Goal: Contribute content

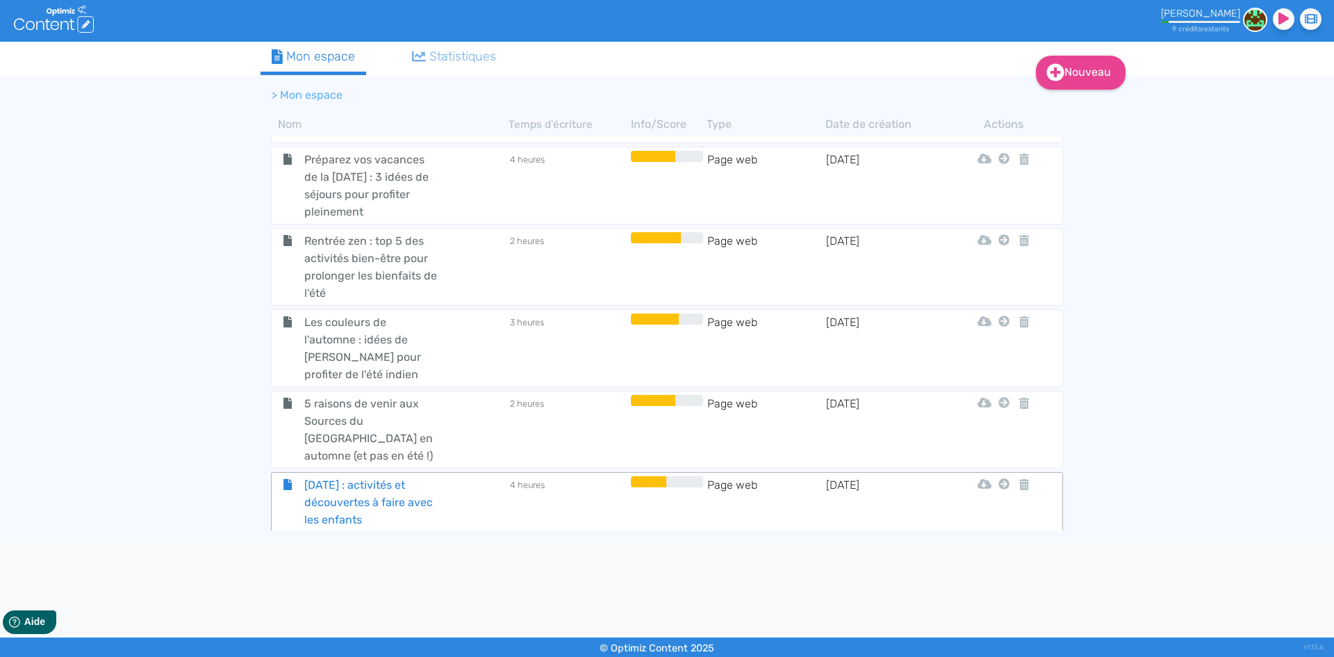
scroll to position [1650, 0]
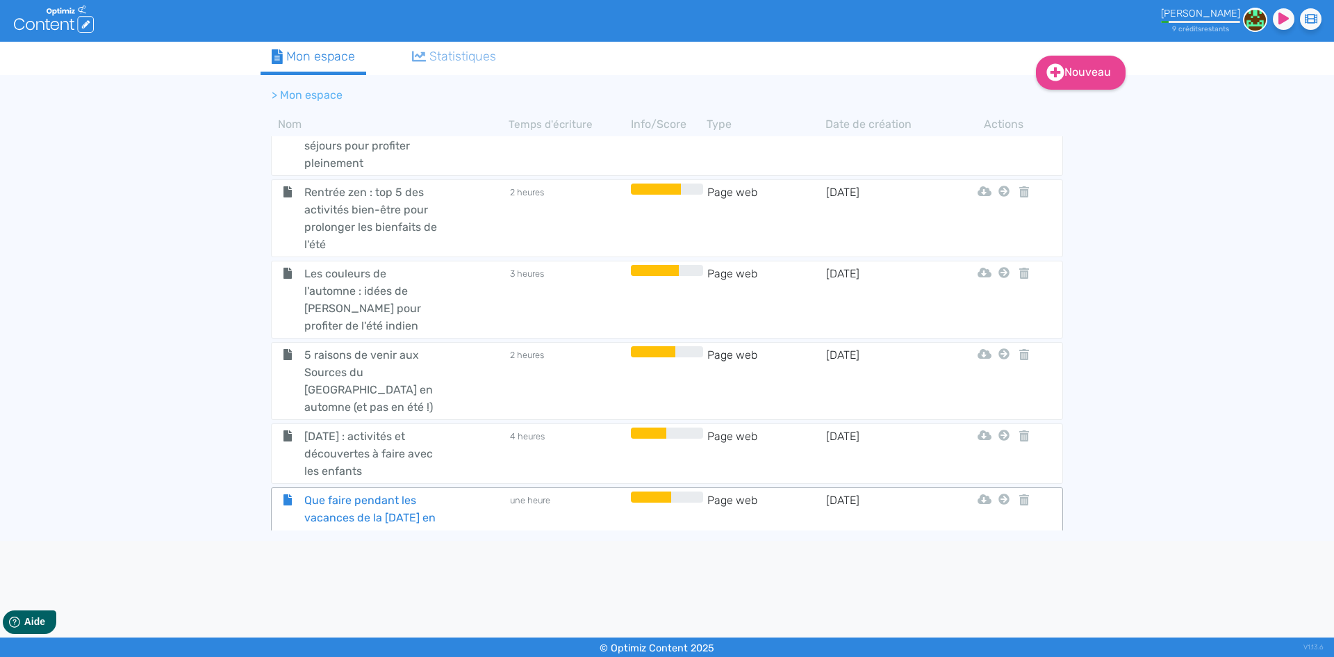
click at [346, 491] on span "Que faire pendant les vacances de la [DATE] en famille aux Sources du [GEOGRAPH…" at bounding box center [372, 534] width 156 height 87
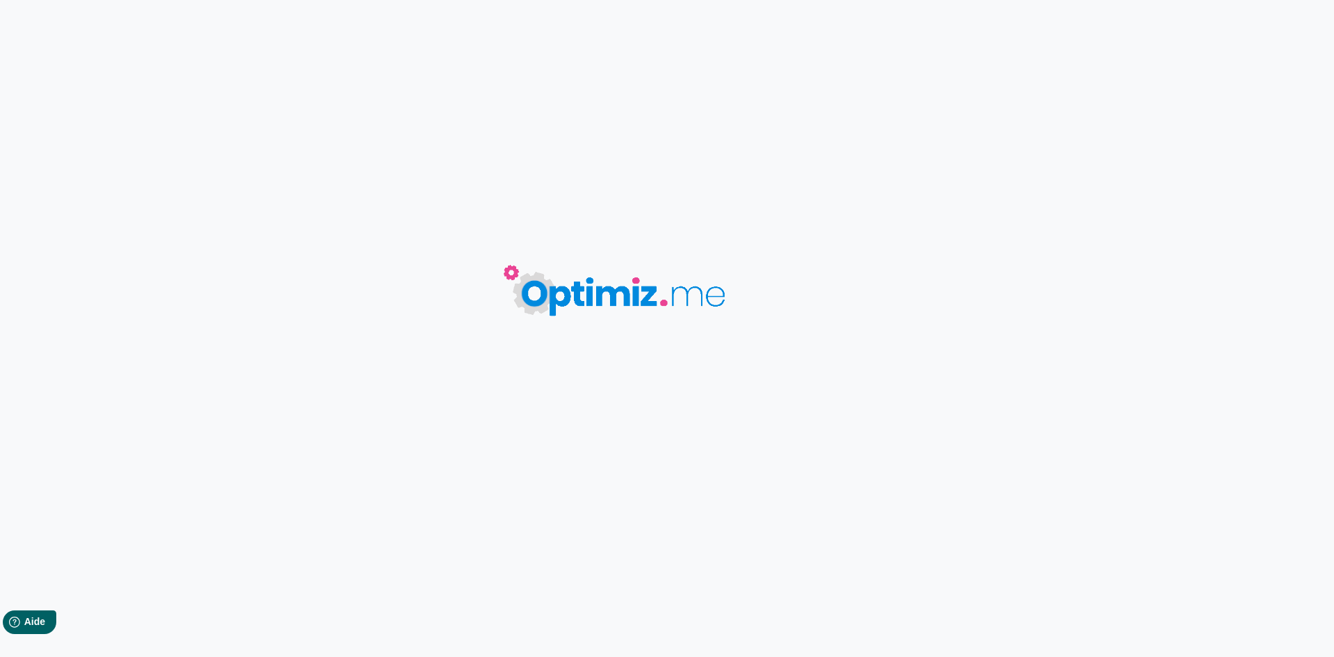
type input "Que faire pendant les vacances de la [DATE] en famille aux Sources du [GEOGRAPH…"
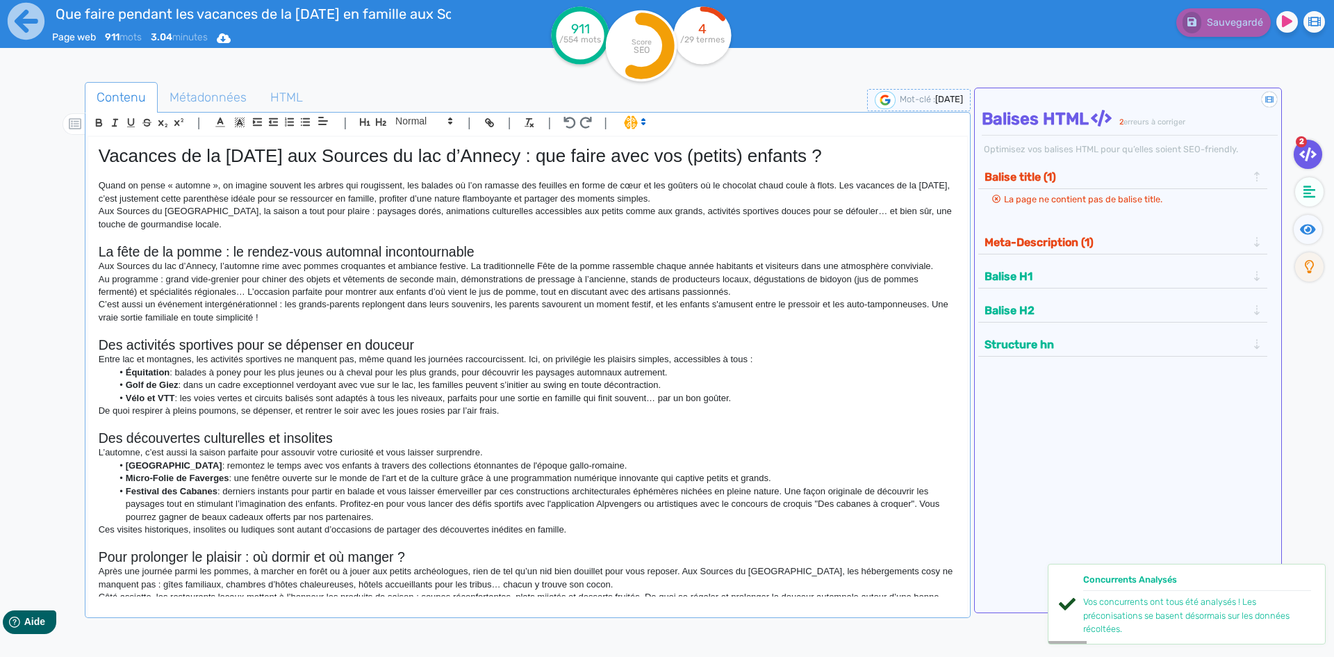
click at [196, 217] on p "Aux Sources du [GEOGRAPHIC_DATA], la saison a tout pour plaire : paysages dorés…" at bounding box center [528, 218] width 858 height 26
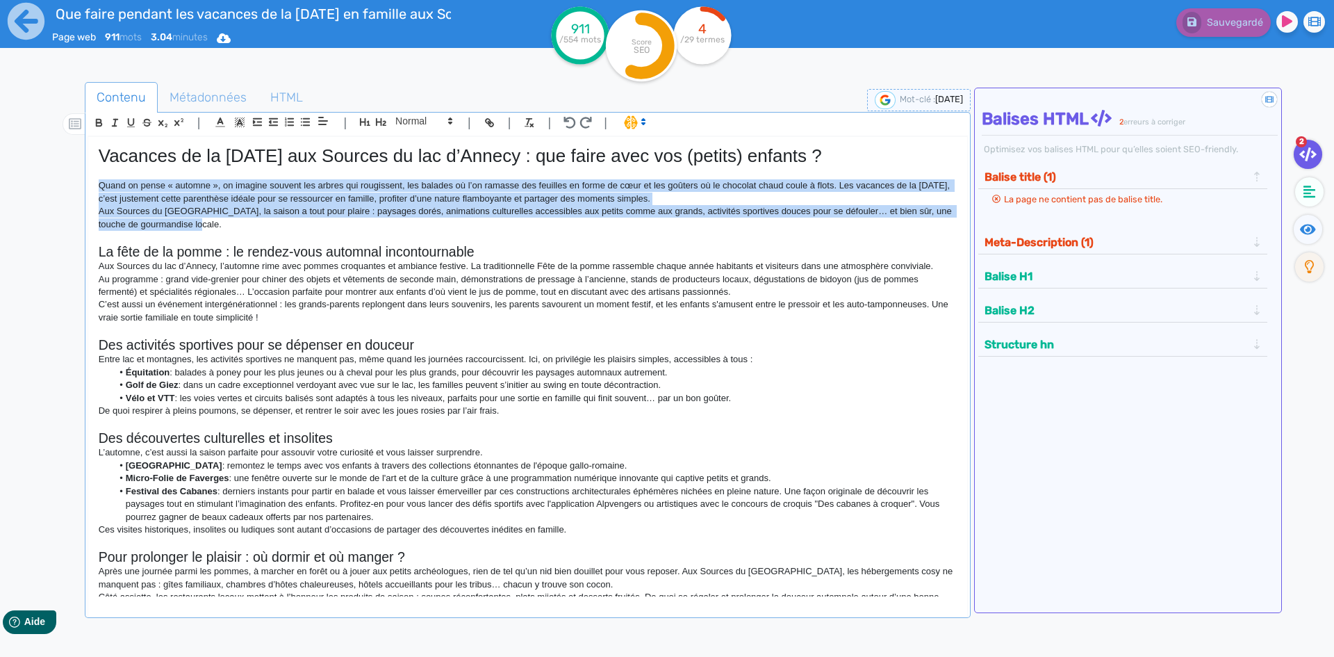
drag, startPoint x: 199, startPoint y: 228, endPoint x: 101, endPoint y: 182, distance: 108.2
click at [101, 182] on div "Vacances de la [DATE] aux Sources du lac d’Annecy : que faire avec vos (petits)…" at bounding box center [527, 367] width 879 height 460
copy div "Quand on pense « automne », on imagine souvent les arbres qui rougissent, les b…"
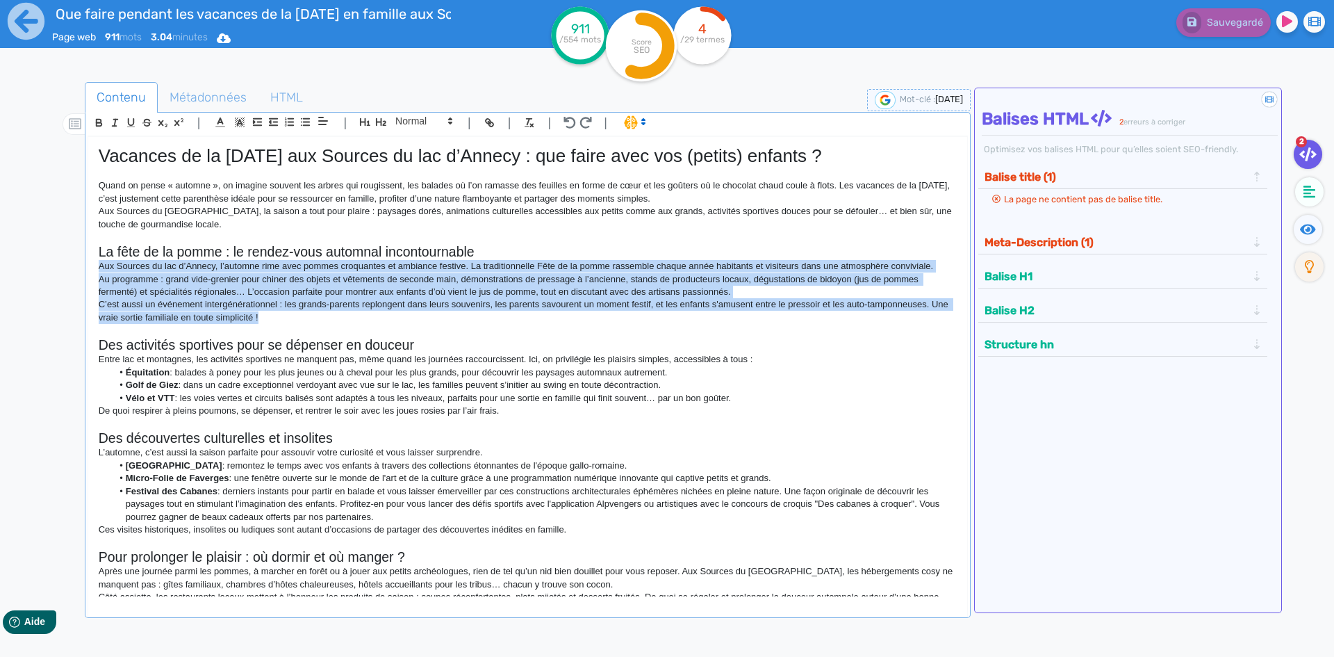
drag, startPoint x: 100, startPoint y: 268, endPoint x: 300, endPoint y: 318, distance: 206.2
click at [300, 318] on div "Vacances de la [DATE] aux Sources du lac d’Annecy : que faire avec vos (petits)…" at bounding box center [527, 367] width 879 height 460
copy div "Aux Sources du lac d’Annecy, l’automne rime avec pommes croquantes et ambiance …"
